Goal: Task Accomplishment & Management: Manage account settings

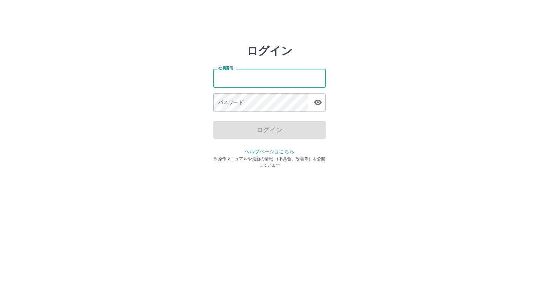
type input "*******"
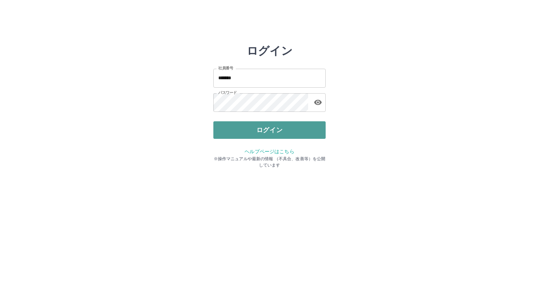
click at [248, 128] on button "ログイン" at bounding box center [269, 130] width 112 height 18
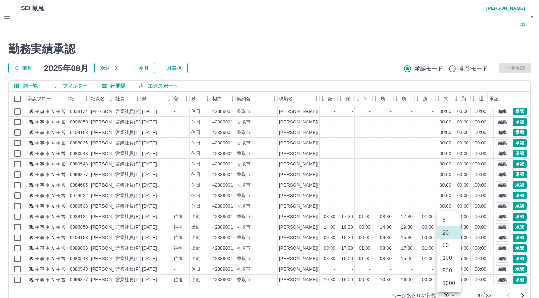
click at [447, 277] on body "SDH勤怠 [PERSON_NAME]中 勤務実績承認 前月 [DATE] 次月 今月 月選択 承認モード 削除モード 一括承認 列一覧 0 フィルター 行間…" at bounding box center [269, 156] width 539 height 313
click at [447, 271] on li "500" at bounding box center [449, 270] width 24 height 13
type input "***"
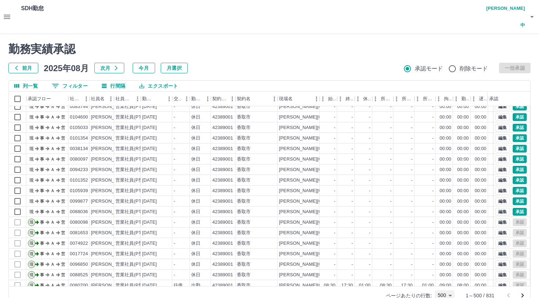
scroll to position [2146, 0]
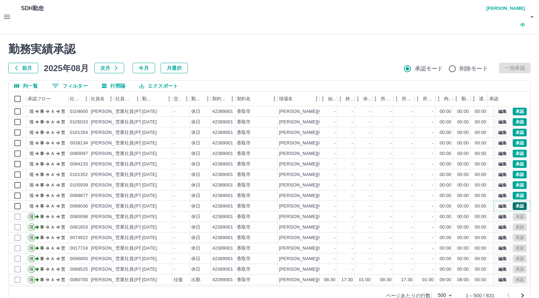
click at [514, 202] on button "承認" at bounding box center [519, 206] width 14 height 8
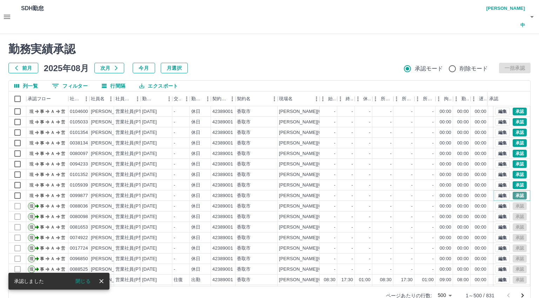
click at [512, 192] on button "承認" at bounding box center [519, 196] width 14 height 8
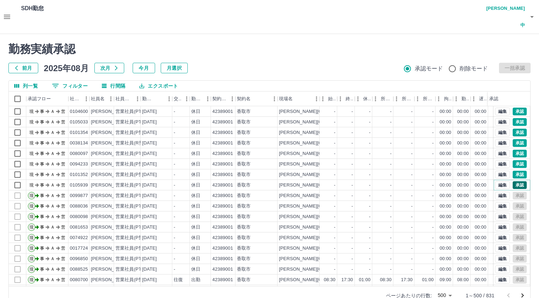
click at [512, 181] on button "承認" at bounding box center [519, 185] width 14 height 8
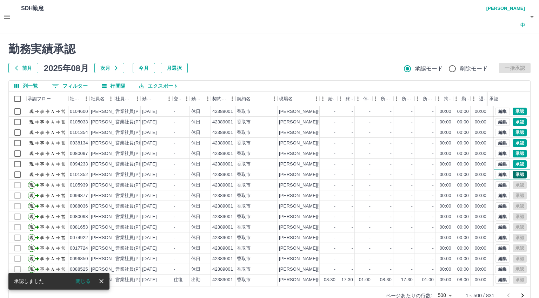
click at [512, 171] on button "承認" at bounding box center [519, 175] width 14 height 8
click at [514, 160] on button "承認" at bounding box center [519, 164] width 14 height 8
click at [512, 150] on button "承認" at bounding box center [519, 154] width 14 height 8
click at [513, 139] on button "承認" at bounding box center [519, 143] width 14 height 8
click at [512, 129] on button "承認" at bounding box center [519, 133] width 14 height 8
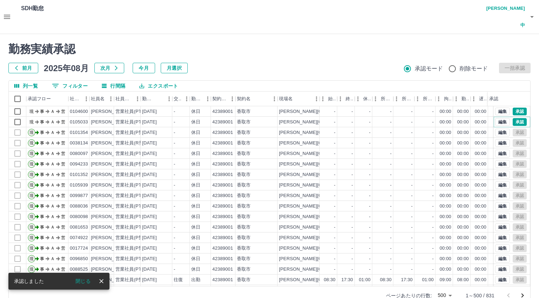
click at [512, 118] on button "承認" at bounding box center [519, 122] width 14 height 8
click at [515, 108] on button "承認" at bounding box center [519, 112] width 14 height 8
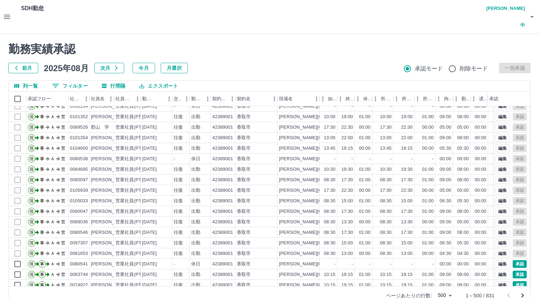
scroll to position [2742, 0]
